Goal: Information Seeking & Learning: Learn about a topic

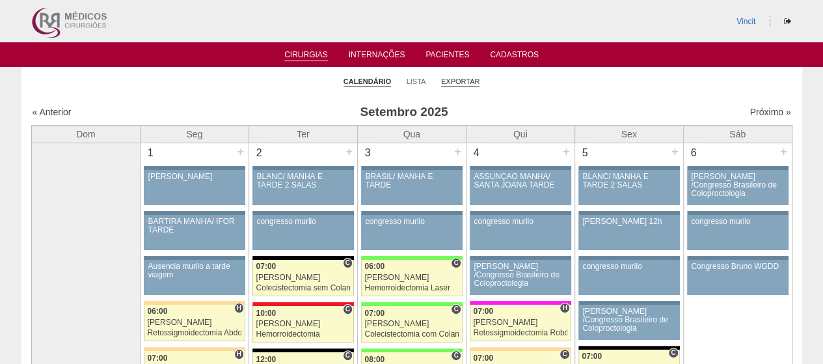
click at [445, 81] on link "Exportar" at bounding box center [460, 82] width 39 height 10
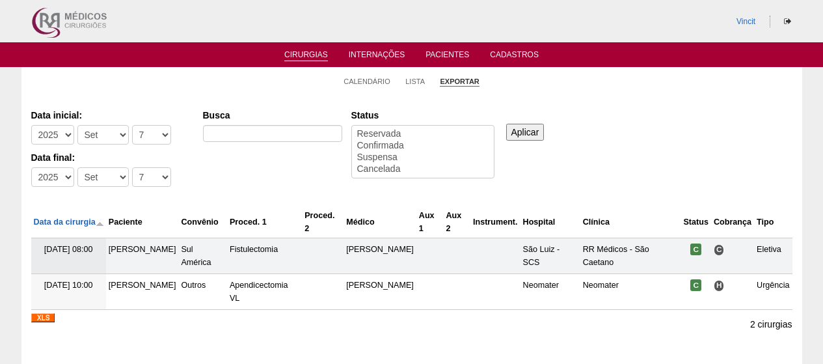
select select
click at [146, 136] on select "-Dia 1 2 3 4 5 6 7 8 9 10 11 12 13 14 15 16 17 18 19 20 21 22 23 24 25 26 27 28…" at bounding box center [151, 135] width 39 height 20
select select "1"
click at [132, 125] on select "-Dia 1 2 3 4 5 6 7 8 9 10 11 12 13 14 15 16 17 18 19 20 21 22 23 24 25 26 27 28…" at bounding box center [151, 135] width 39 height 20
click at [103, 128] on select "-Mês Jan Fev Mar Abr Mai Jun Jul Ago Set Out Nov Dez" at bounding box center [102, 135] width 51 height 20
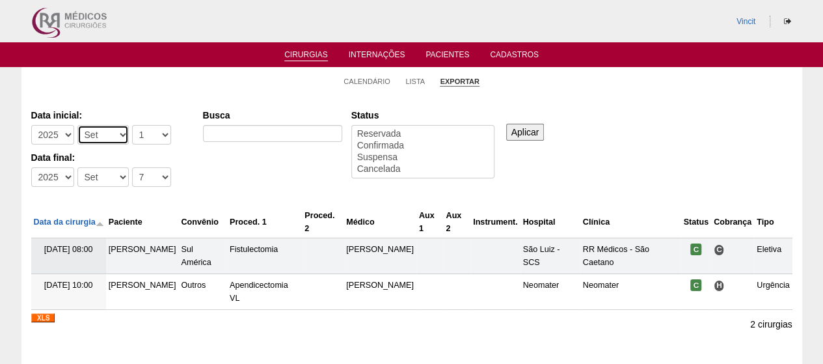
select select "8"
click at [77, 125] on select "-Mês Jan Fev Mar Abr Mai Jun Jul Ago Set Out Nov Dez" at bounding box center [102, 135] width 51 height 20
click at [146, 180] on select "-Dia 1 2 3 4 5 6 7 8 9 10 11 12 13 14 15 16 17 18 19 20 21 22 23 24 25 26 27 28…" at bounding box center [151, 177] width 39 height 20
select select "31"
click at [132, 167] on select "-Dia 1 2 3 4 5 6 7 8 9 10 11 12 13 14 15 16 17 18 19 20 21 22 23 24 25 26 27 28…" at bounding box center [151, 177] width 39 height 20
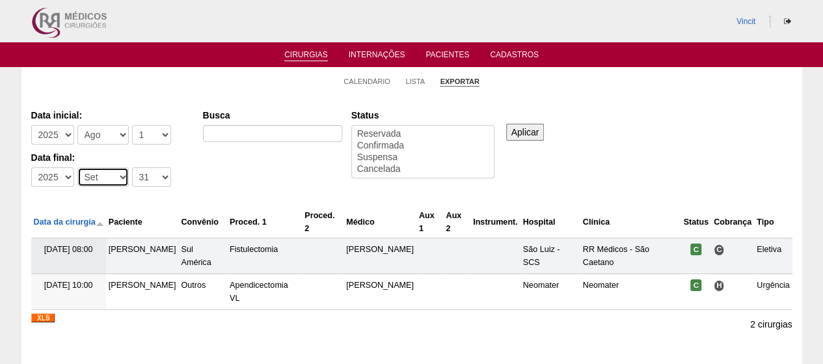
click at [102, 177] on select "-Mês Jan Fev Mar Abr Mai Jun Jul Ago Set Out Nov Dez" at bounding box center [102, 177] width 51 height 20
select select "8"
click at [77, 167] on select "-Mês Jan Fev Mar Abr Mai Jun Jul Ago Set Out Nov Dez" at bounding box center [102, 177] width 51 height 20
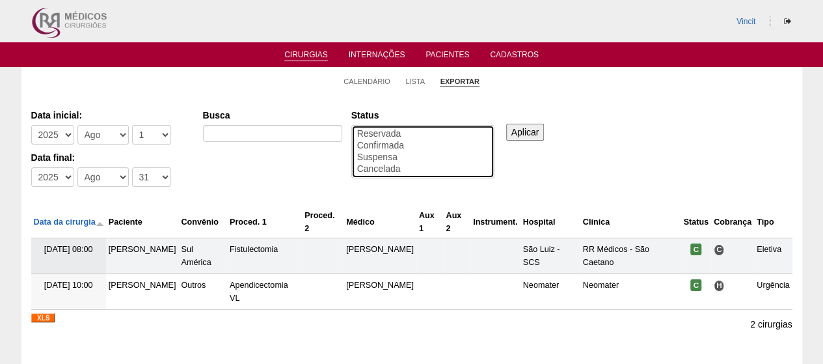
select select "conf"
click at [406, 145] on option "Confirmada" at bounding box center [423, 146] width 134 height 12
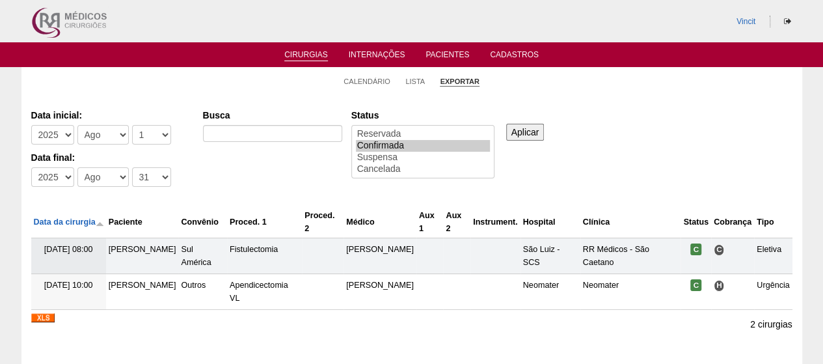
click at [530, 128] on input "Aplicar" at bounding box center [525, 132] width 38 height 17
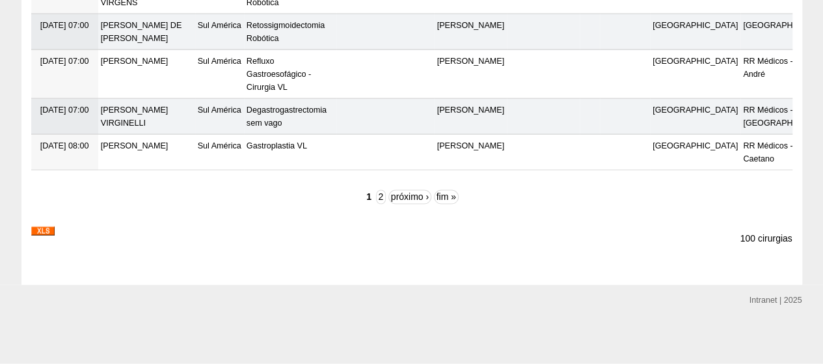
scroll to position [4183, 0]
click at [44, 231] on img at bounding box center [42, 230] width 23 height 9
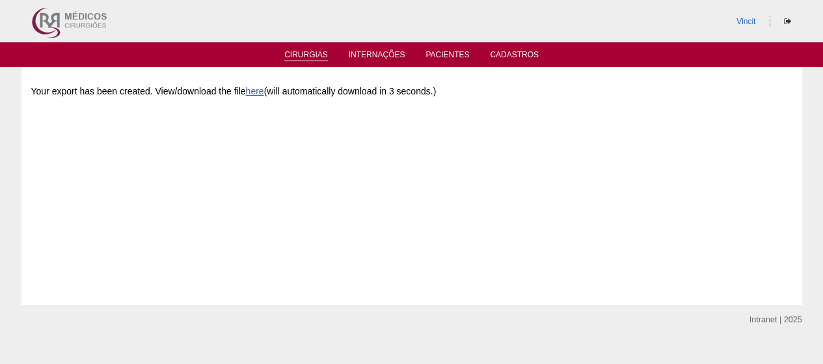
click at [302, 53] on link "Cirurgias" at bounding box center [306, 55] width 44 height 11
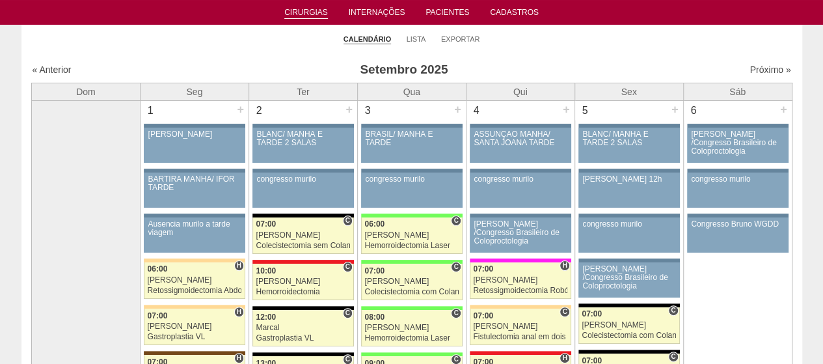
scroll to position [43, 0]
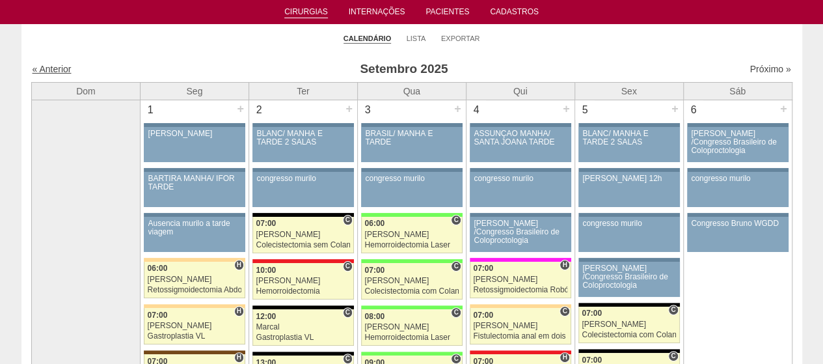
click at [51, 73] on link "« Anterior" at bounding box center [52, 69] width 39 height 10
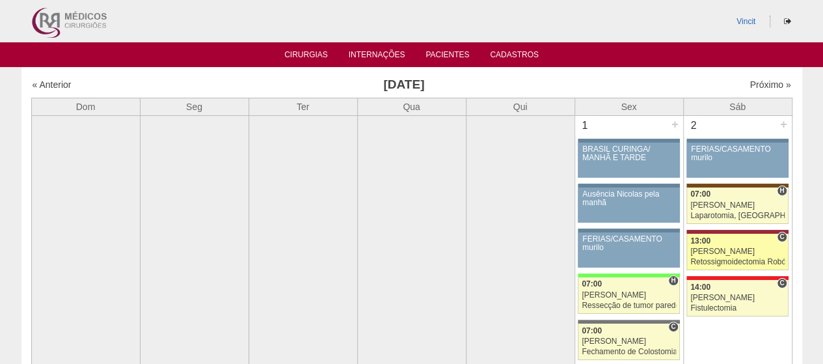
scroll to position [275, 0]
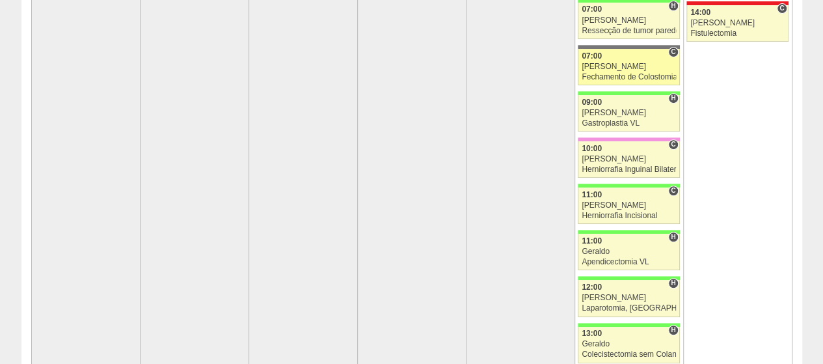
click at [644, 68] on div "[PERSON_NAME]" at bounding box center [629, 66] width 94 height 8
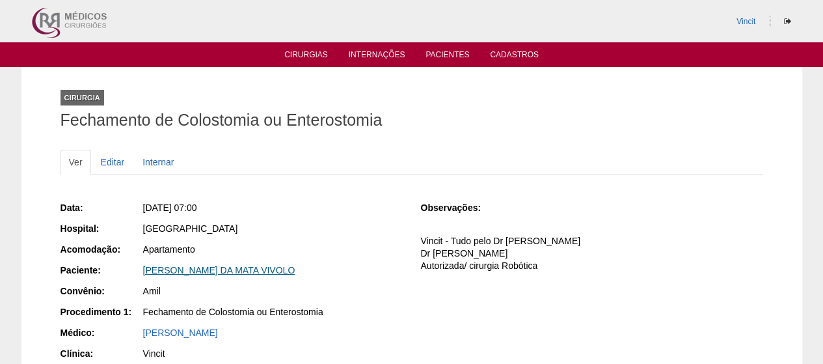
click at [241, 267] on link "[PERSON_NAME] DA MATA VIVOLO" at bounding box center [219, 270] width 152 height 10
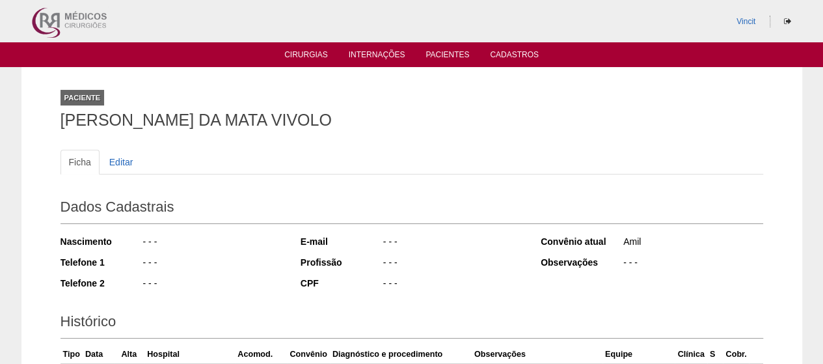
scroll to position [232, 0]
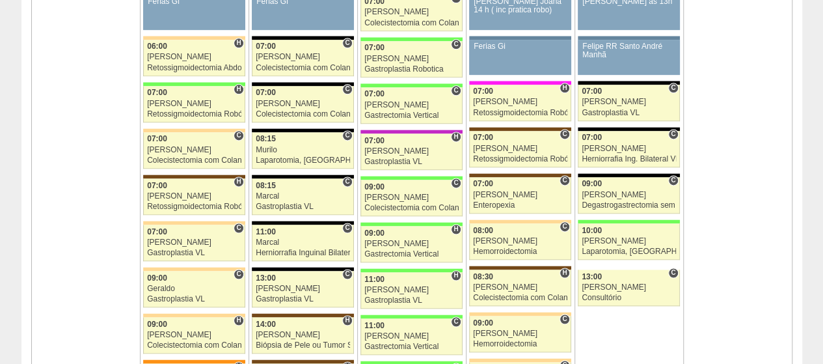
scroll to position [820, 0]
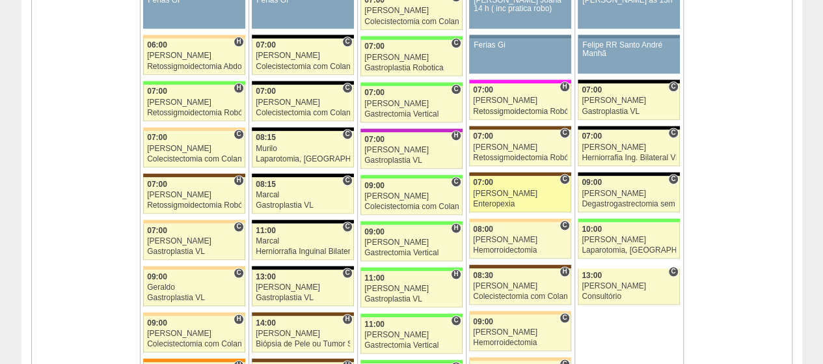
click at [533, 180] on div "07:00" at bounding box center [520, 182] width 94 height 8
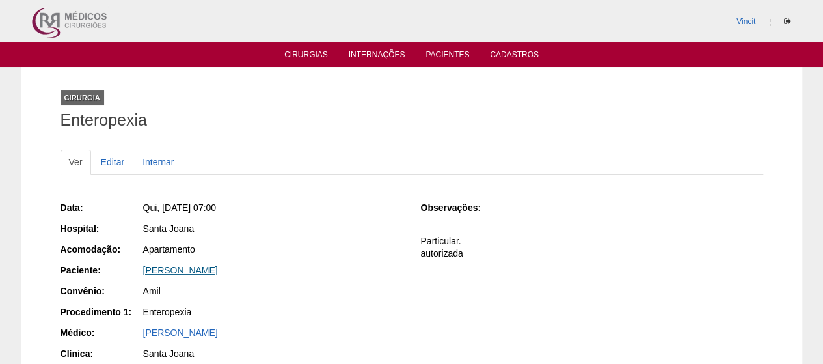
click at [218, 270] on link "[PERSON_NAME]" at bounding box center [180, 270] width 75 height 10
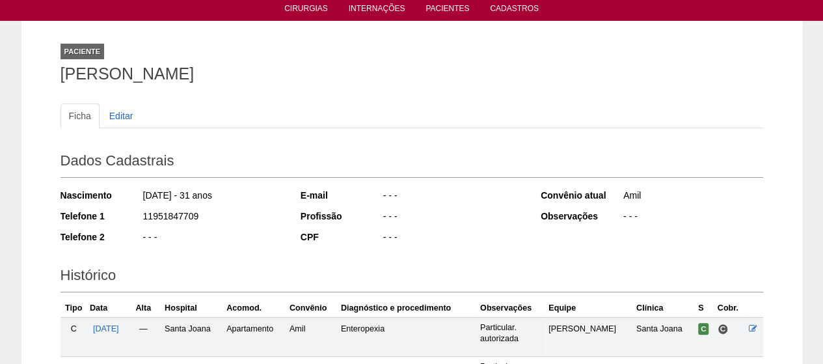
scroll to position [226, 0]
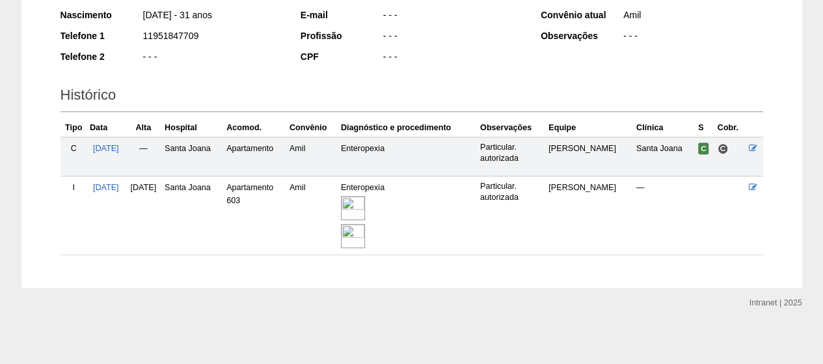
click at [365, 196] on img at bounding box center [353, 208] width 24 height 24
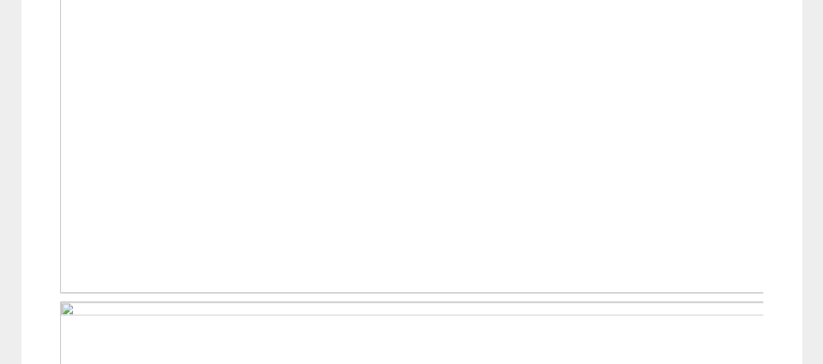
scroll to position [652, 0]
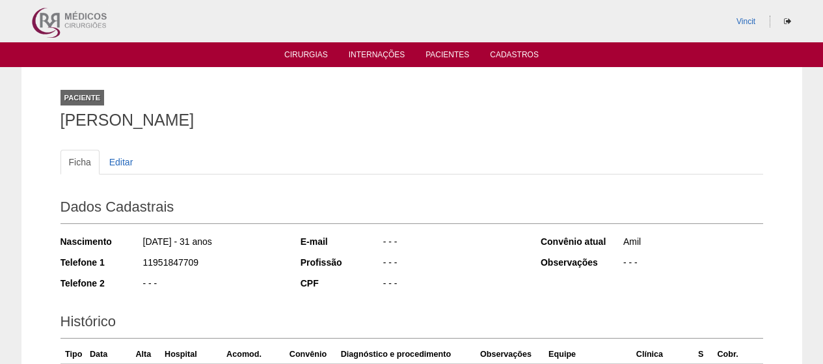
scroll to position [226, 0]
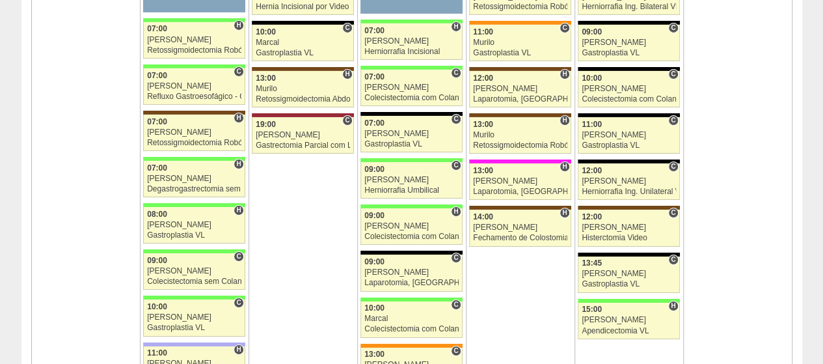
scroll to position [2231, 0]
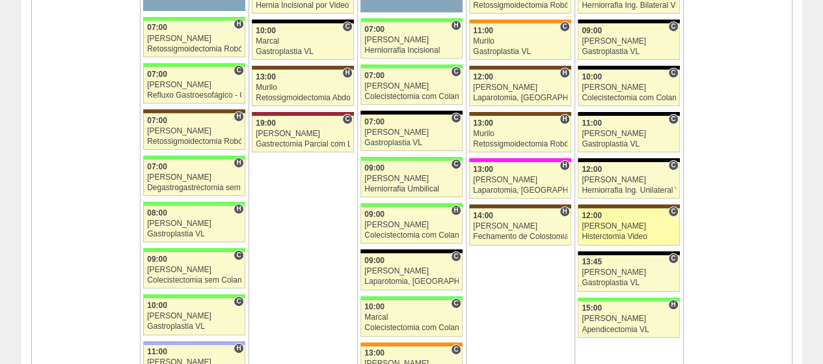
click at [617, 232] on div "Histerctomia Video" at bounding box center [629, 236] width 94 height 8
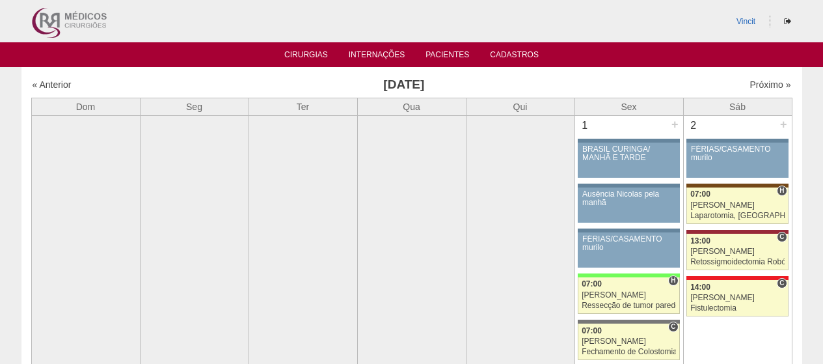
scroll to position [2231, 0]
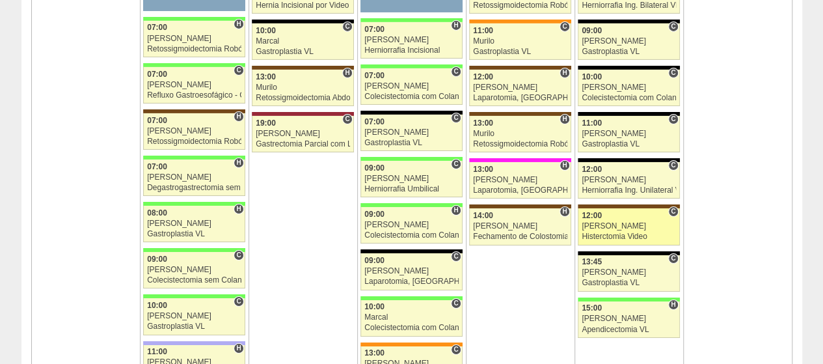
click at [619, 222] on div "[PERSON_NAME]" at bounding box center [629, 226] width 94 height 8
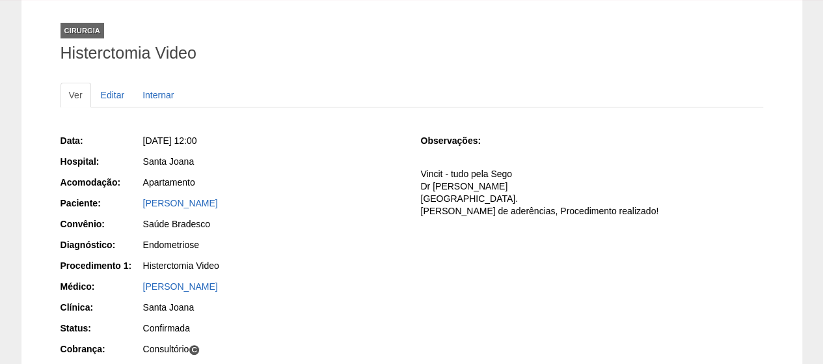
scroll to position [66, 0]
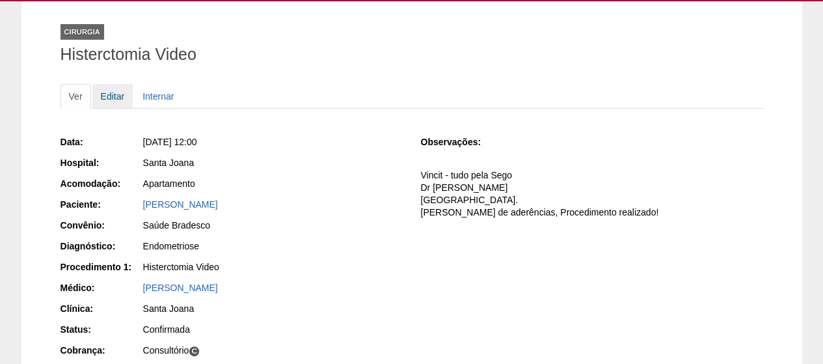
click at [111, 91] on link "Editar" at bounding box center [112, 96] width 41 height 25
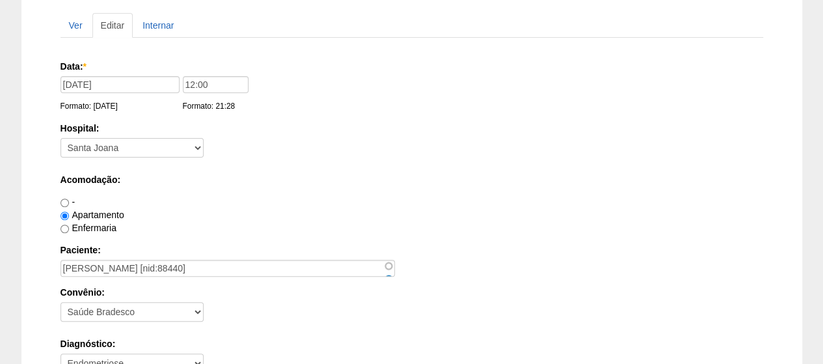
scroll to position [138, 0]
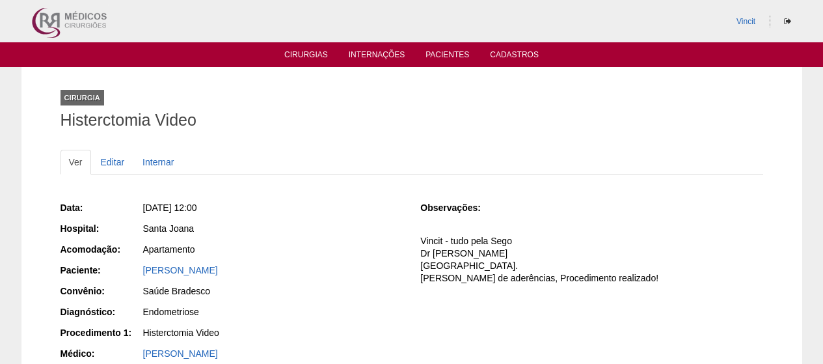
scroll to position [66, 0]
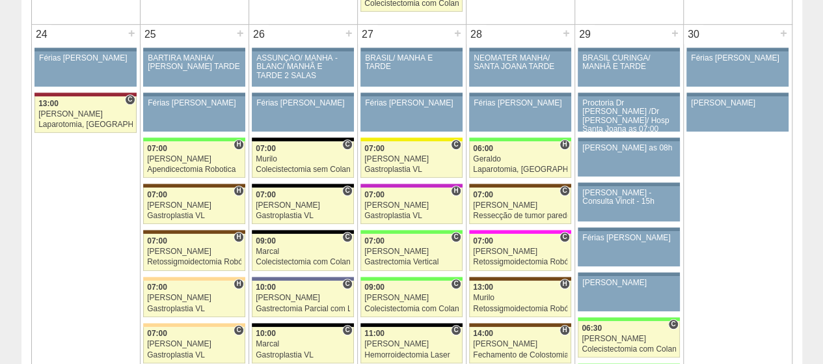
scroll to position [3001, 0]
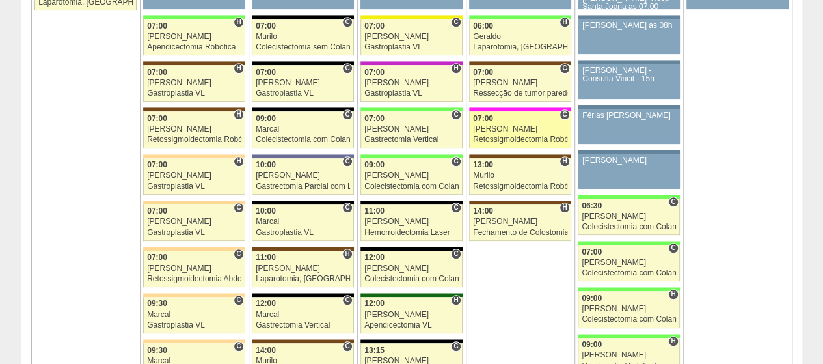
click at [503, 135] on div "Retossigmoidectomia Robótica" at bounding box center [520, 139] width 94 height 8
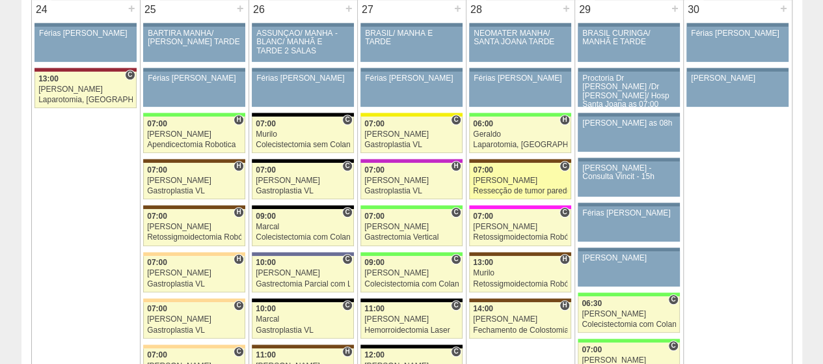
click at [505, 176] on div "[PERSON_NAME]" at bounding box center [520, 180] width 94 height 8
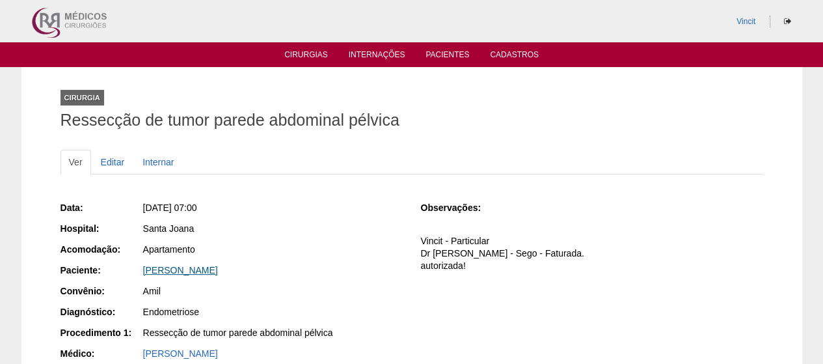
click at [218, 269] on link "[PERSON_NAME]" at bounding box center [180, 270] width 75 height 10
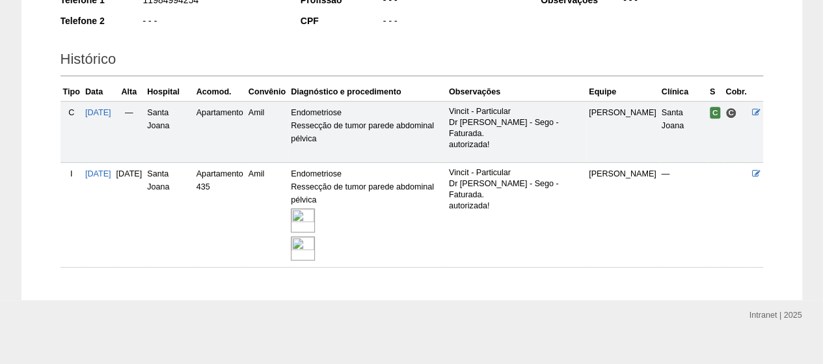
scroll to position [263, 0]
click at [315, 218] on img at bounding box center [303, 220] width 24 height 24
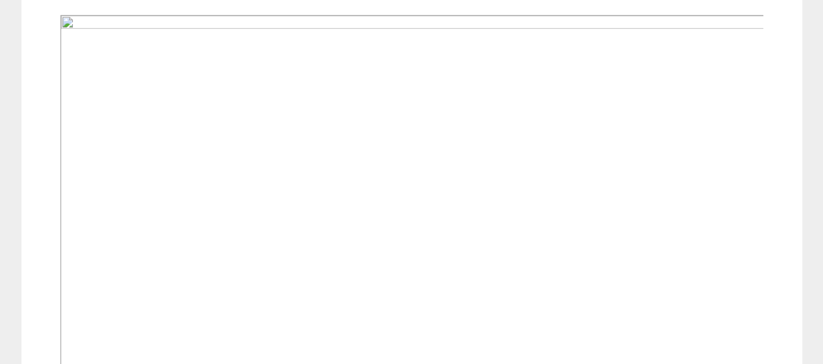
scroll to position [420, 0]
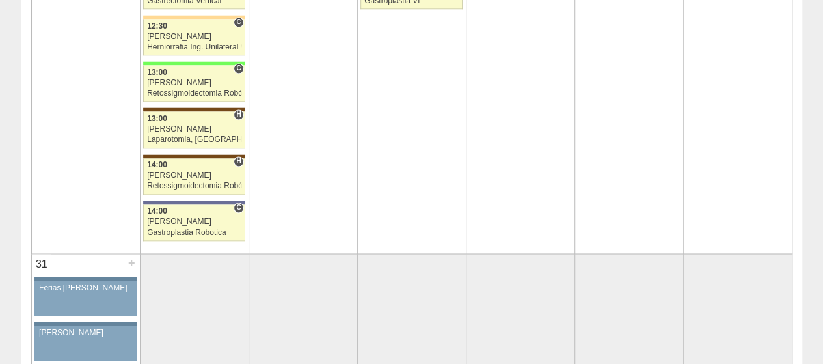
scroll to position [3505, 0]
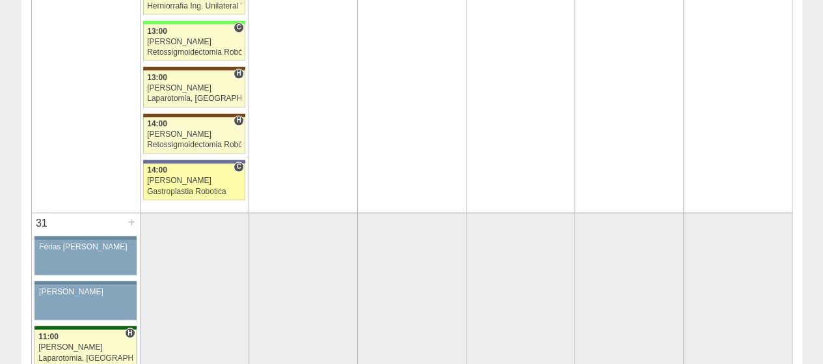
click at [204, 166] on div "14:00" at bounding box center [194, 170] width 94 height 8
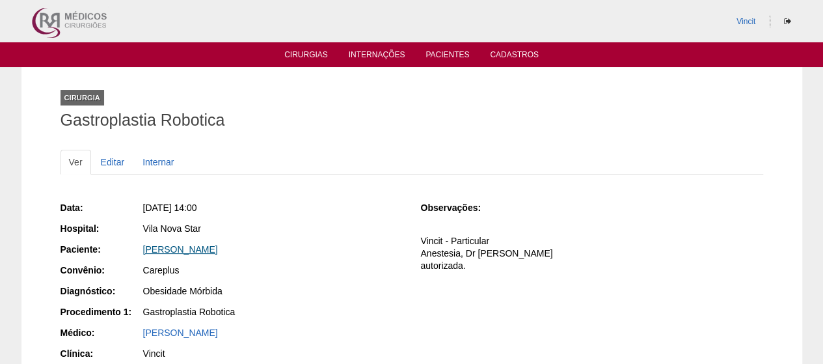
click at [218, 248] on link "[PERSON_NAME]" at bounding box center [180, 249] width 75 height 10
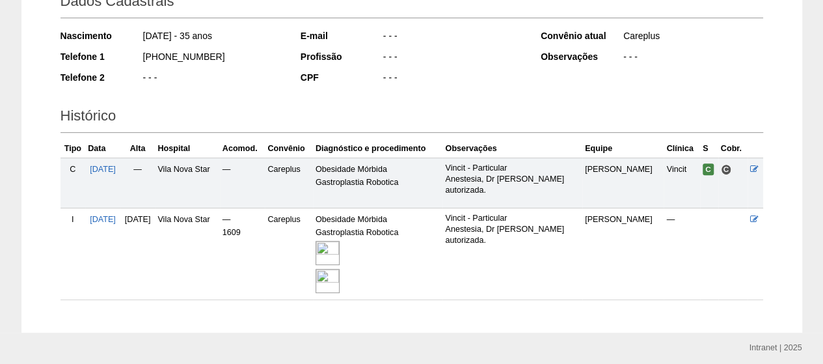
scroll to position [208, 0]
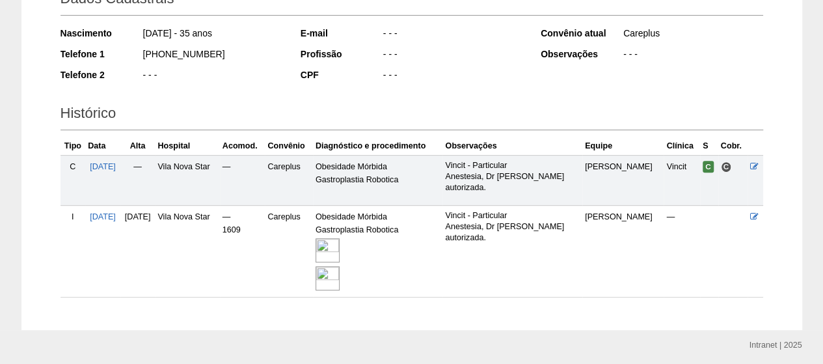
click at [340, 247] on img at bounding box center [328, 250] width 24 height 24
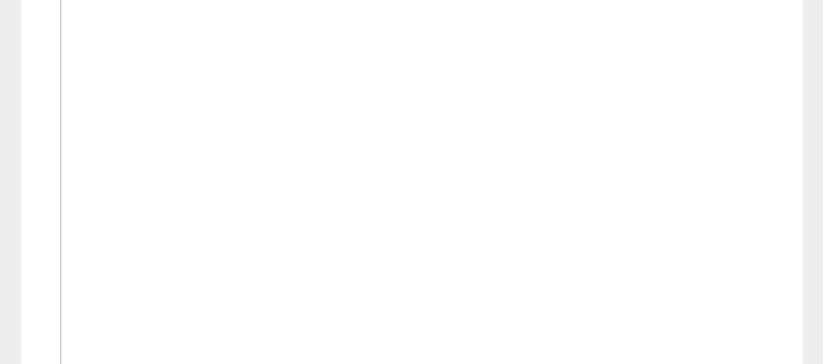
scroll to position [527, 0]
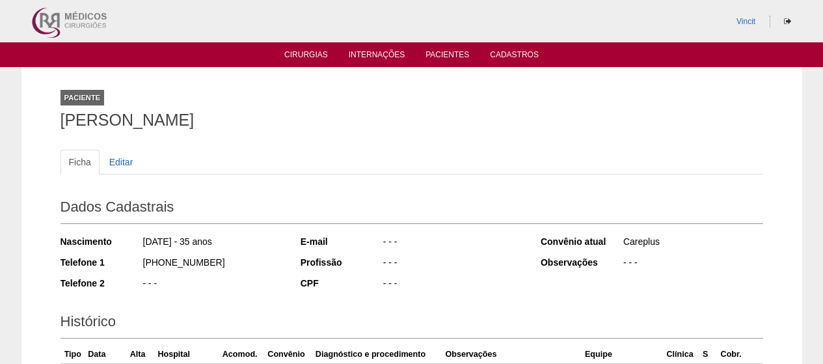
scroll to position [203, 0]
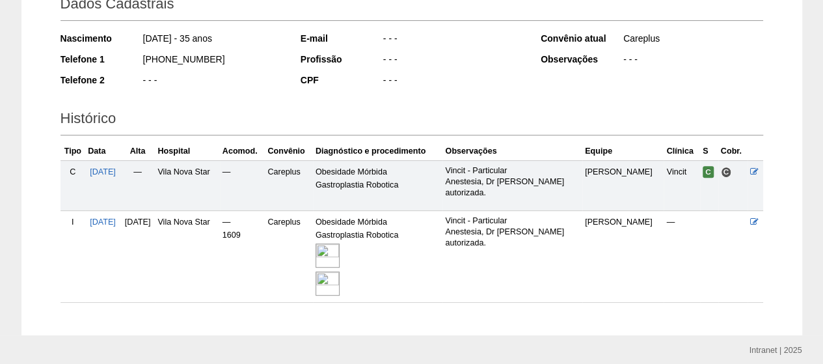
drag, startPoint x: 113, startPoint y: 172, endPoint x: 38, endPoint y: 11, distance: 178.2
click at [48, 33] on div "Paciente RENATO RODRIGUES ESTEVES Ficha Editar Dados Cadastrais Nascimento 03/0…" at bounding box center [411, 99] width 781 height 471
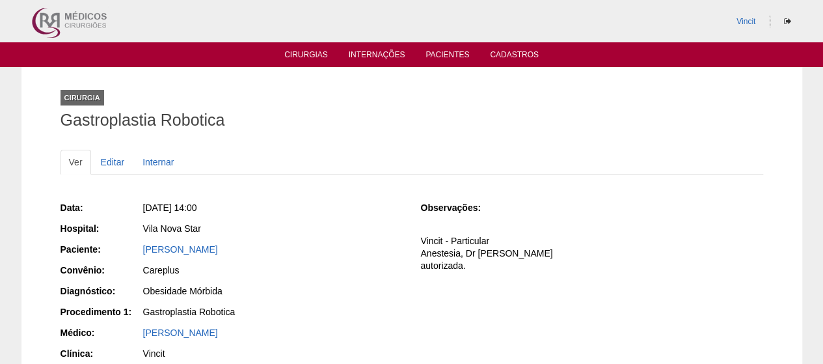
scroll to position [213, 0]
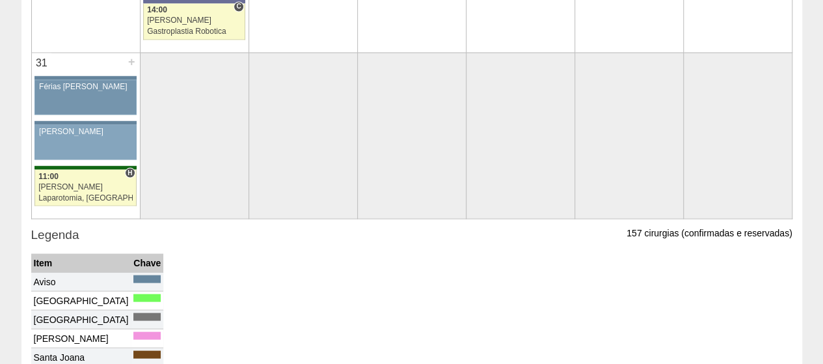
scroll to position [3666, 0]
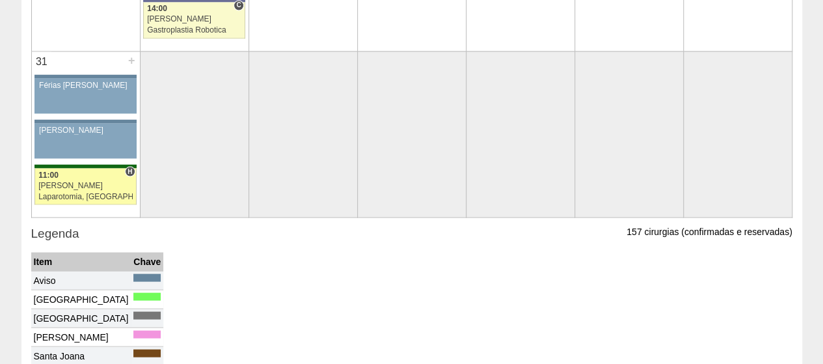
click at [92, 181] on div "[PERSON_NAME]" at bounding box center [85, 185] width 94 height 8
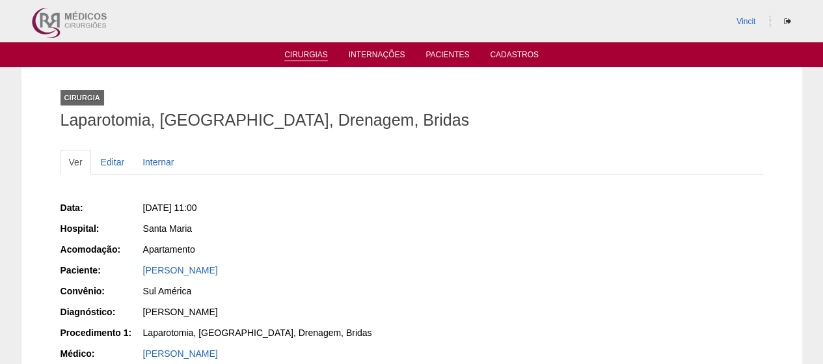
click at [310, 53] on link "Cirurgias" at bounding box center [306, 55] width 44 height 11
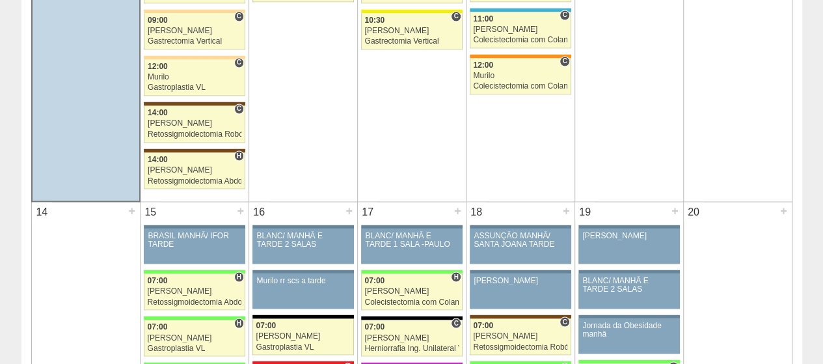
scroll to position [1108, 0]
